Goal: Information Seeking & Learning: Understand process/instructions

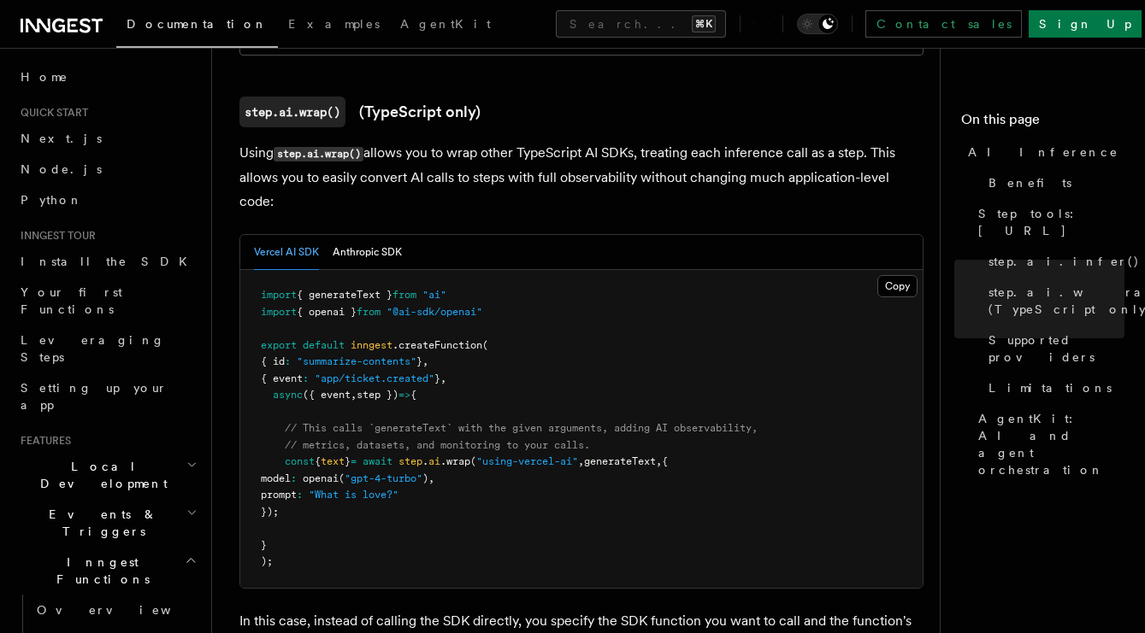
scroll to position [639, 0]
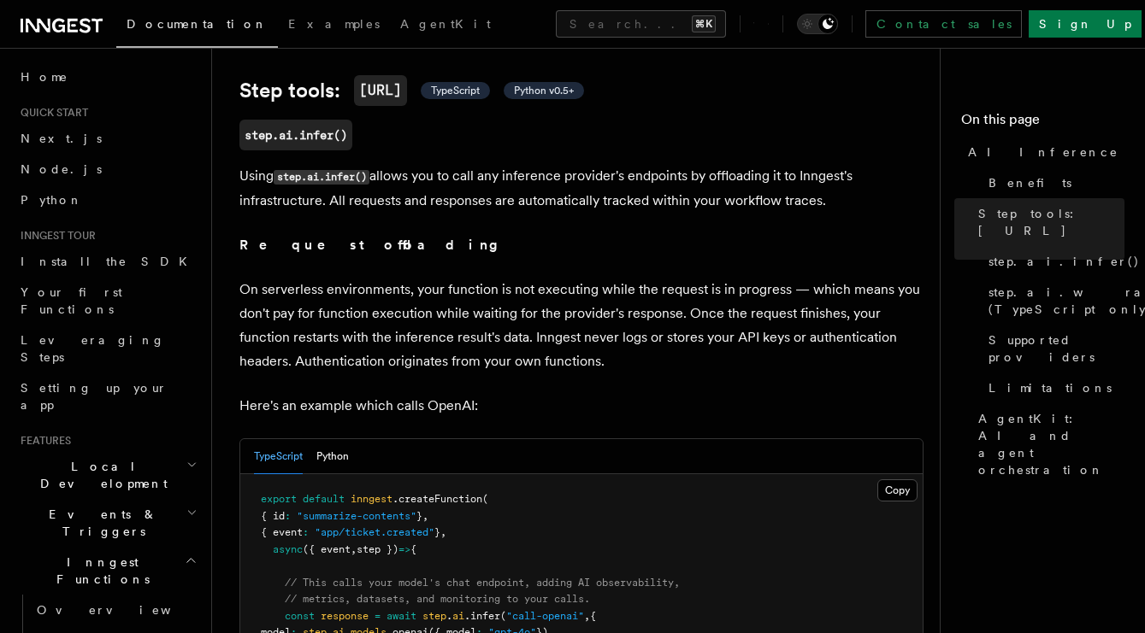
click at [121, 499] on h2 "Events & Triggers" at bounding box center [107, 523] width 187 height 48
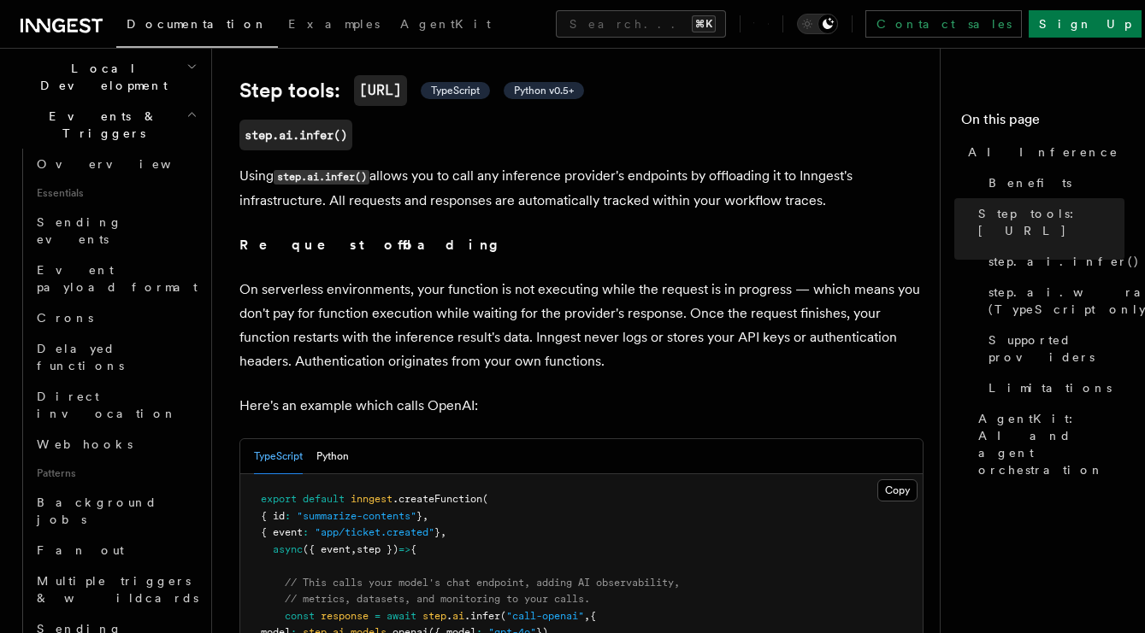
scroll to position [396, 0]
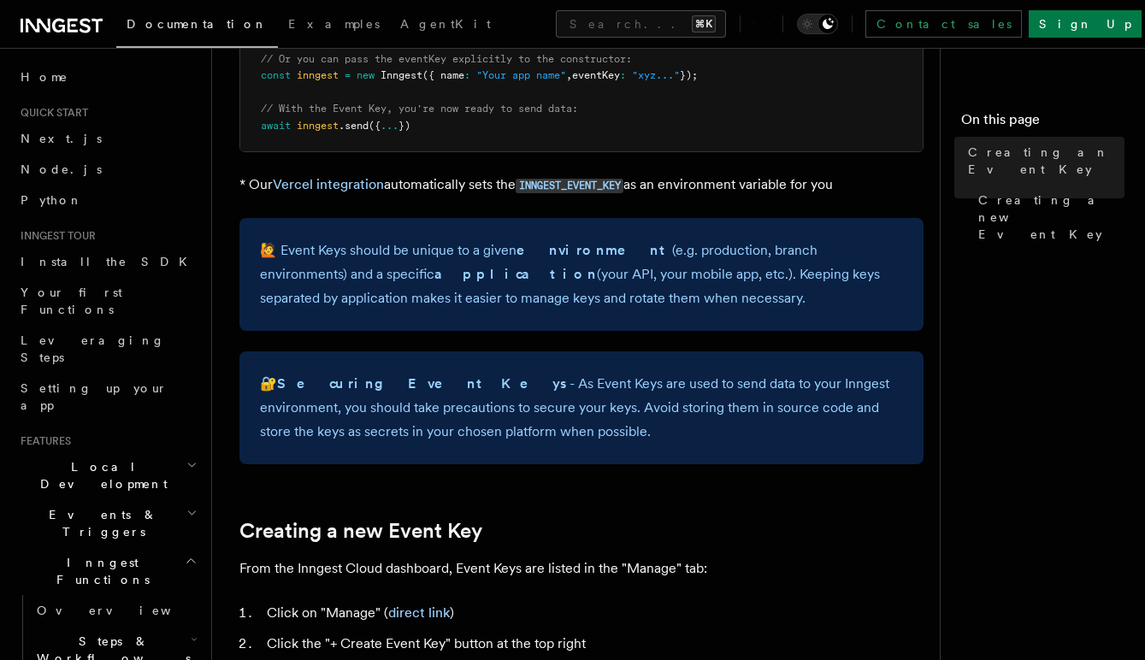
scroll to position [327, 0]
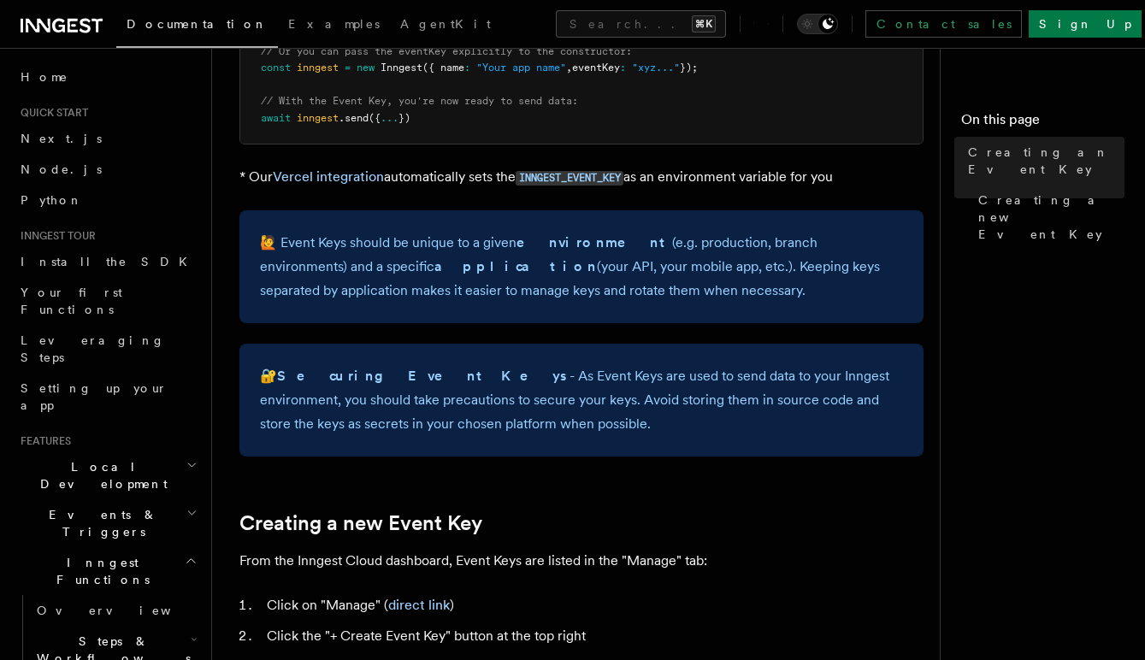
click at [250, 173] on p "* Our Vercel integration automatically sets the INNGEST_EVENT_KEY as an environ…" at bounding box center [581, 177] width 684 height 25
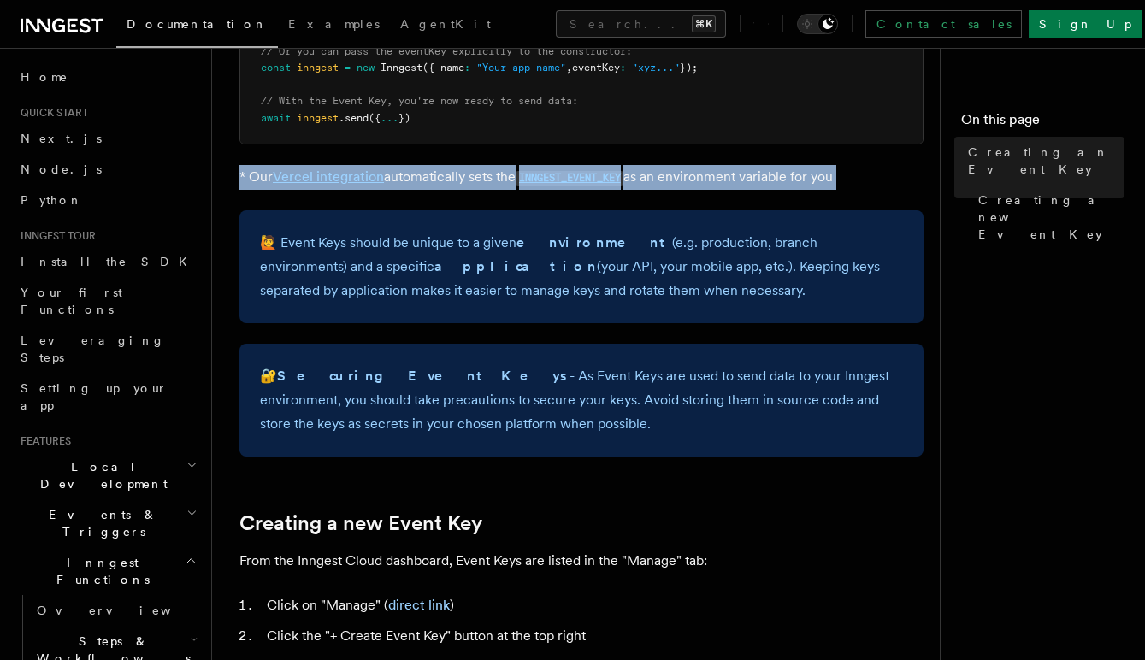
copy article "* Our Vercel integration automatically sets the INNGEST_EVENT_KEY as an environ…"
